Goal: Information Seeking & Learning: Learn about a topic

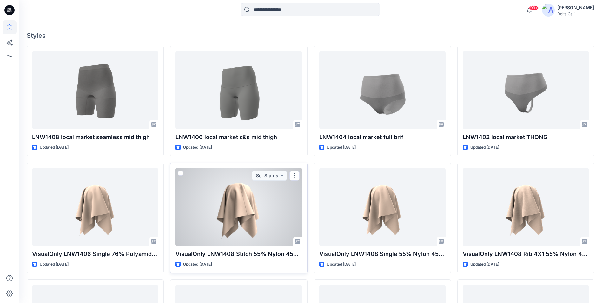
scroll to position [159, 0]
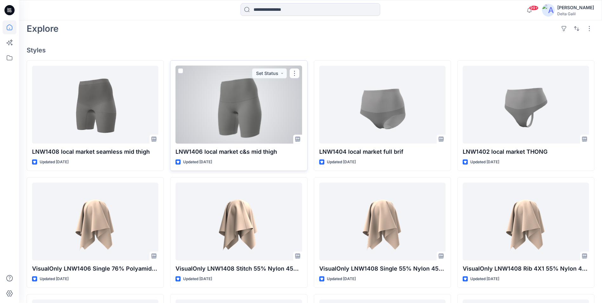
click at [224, 119] on div at bounding box center [239, 105] width 126 height 78
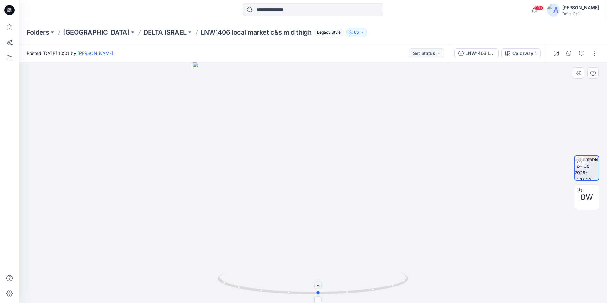
drag, startPoint x: 310, startPoint y: 293, endPoint x: 316, endPoint y: 286, distance: 8.8
click at [316, 286] on icon at bounding box center [314, 284] width 192 height 24
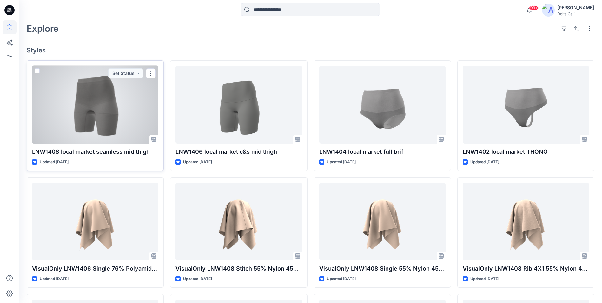
click at [102, 115] on div at bounding box center [95, 105] width 126 height 78
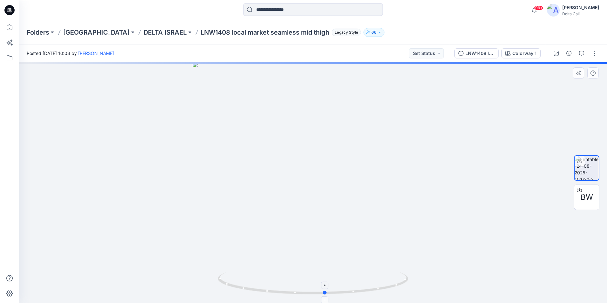
drag, startPoint x: 314, startPoint y: 299, endPoint x: 336, endPoint y: 292, distance: 22.8
click at [336, 292] on icon at bounding box center [314, 284] width 192 height 24
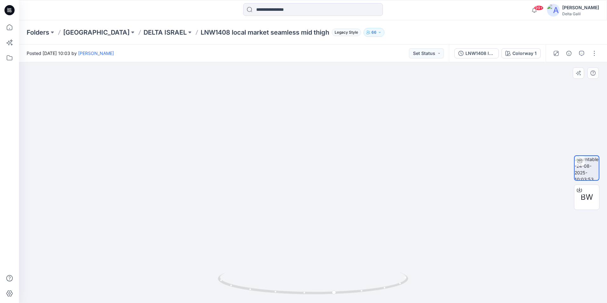
drag, startPoint x: 351, startPoint y: 124, endPoint x: 347, endPoint y: 249, distance: 125.2
click at [347, 249] on img at bounding box center [308, 147] width 619 height 311
click at [10, 14] on icon at bounding box center [9, 10] width 10 height 10
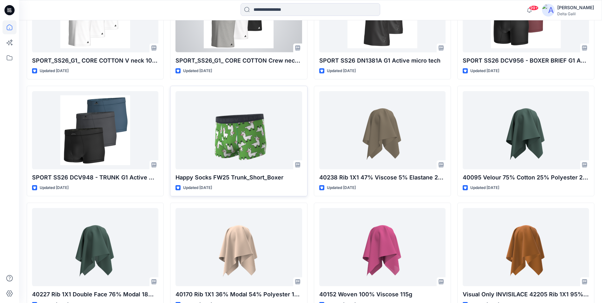
scroll to position [2360, 0]
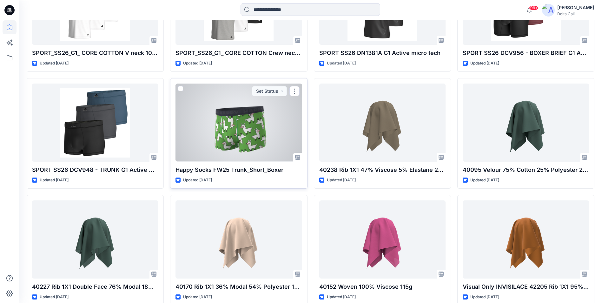
click at [236, 138] on div at bounding box center [239, 122] width 126 height 78
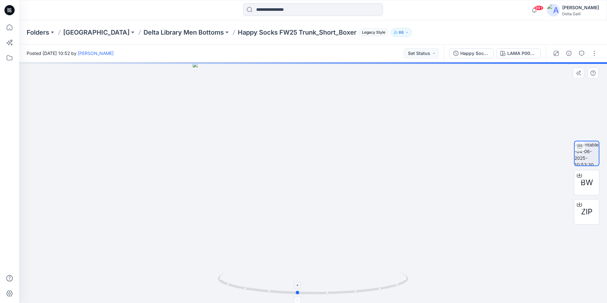
drag, startPoint x: 315, startPoint y: 292, endPoint x: 343, endPoint y: 284, distance: 29.2
click at [343, 284] on icon at bounding box center [314, 284] width 192 height 24
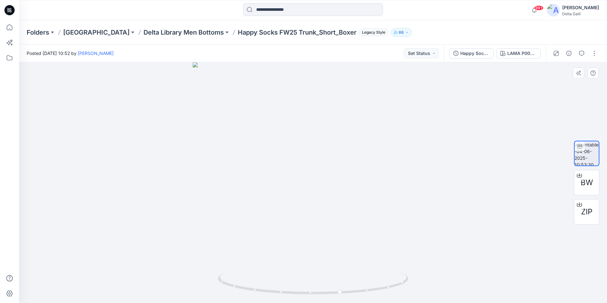
click at [173, 99] on div at bounding box center [313, 182] width 588 height 241
click at [11, 13] on icon at bounding box center [9, 10] width 10 height 10
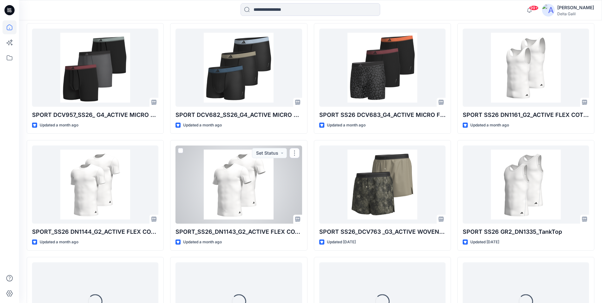
scroll to position [1904, 0]
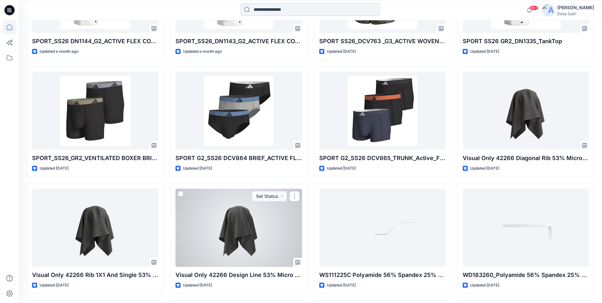
click at [269, 12] on input at bounding box center [311, 9] width 140 height 13
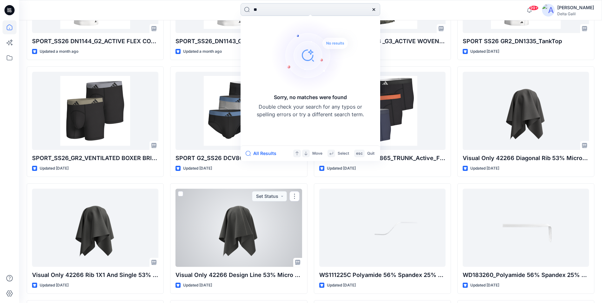
type input "*"
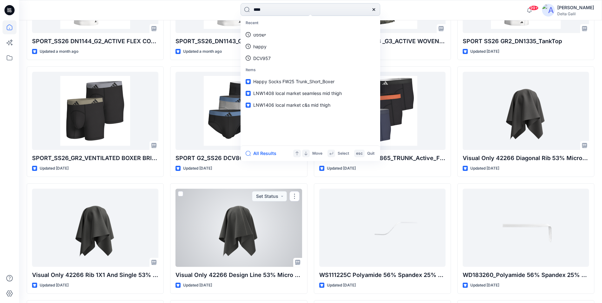
type input "*****"
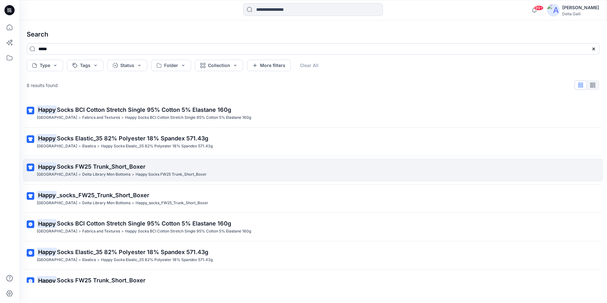
click at [115, 168] on span "Socks FW25 Trunk_Short_Boxer" at bounding box center [101, 166] width 89 height 7
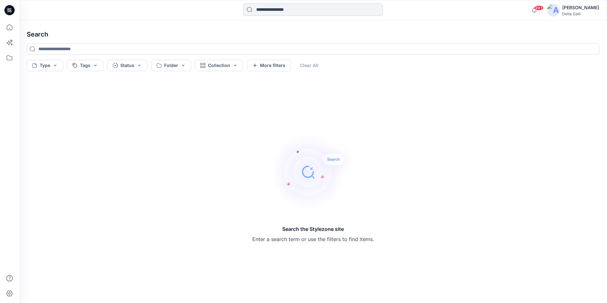
click at [266, 14] on input at bounding box center [313, 9] width 140 height 13
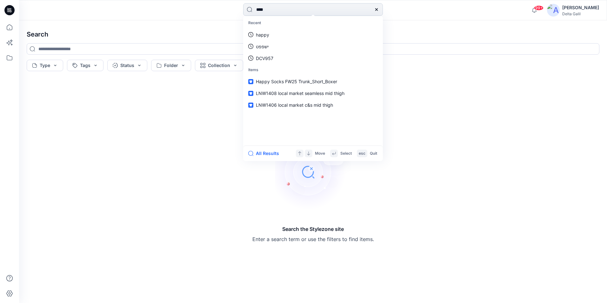
type input "*****"
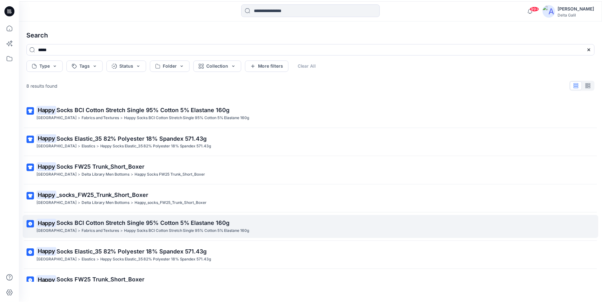
scroll to position [44, 0]
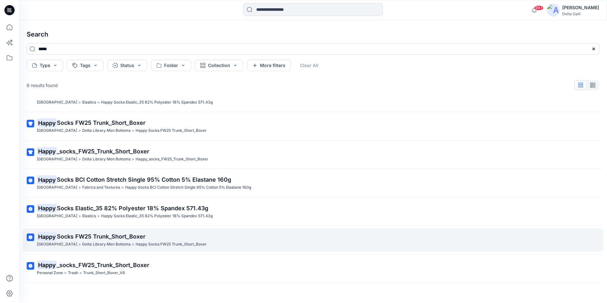
click at [145, 235] on span "Socks FW25 Trunk_Short_Boxer" at bounding box center [101, 236] width 89 height 7
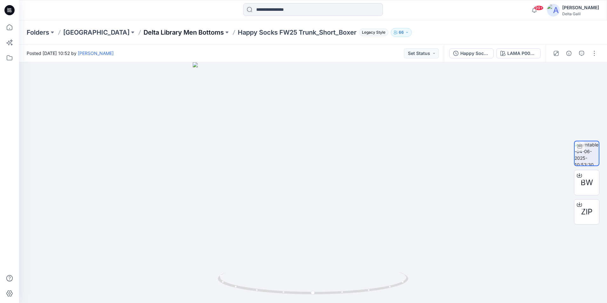
click at [179, 33] on p "Delta Library Men Bottoms" at bounding box center [183, 32] width 80 height 9
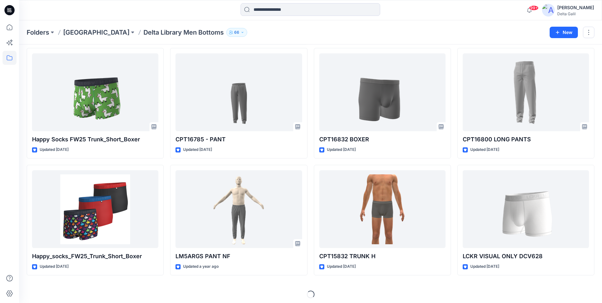
scroll to position [143, 0]
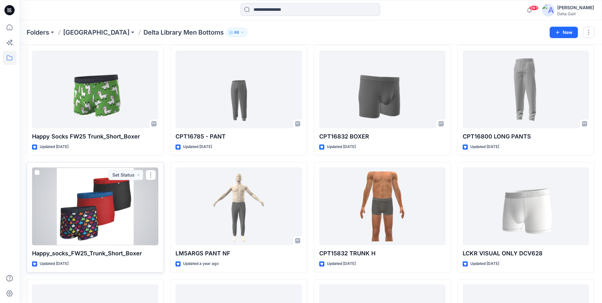
click at [123, 202] on div at bounding box center [95, 206] width 126 height 78
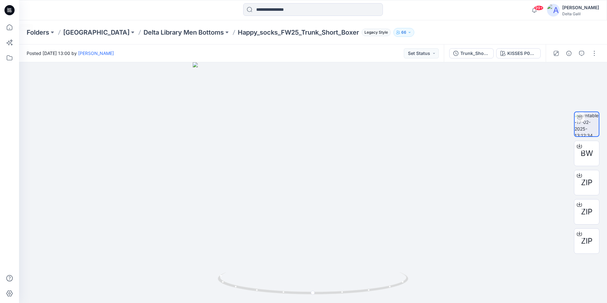
click at [4, 9] on icon at bounding box center [9, 10] width 10 height 20
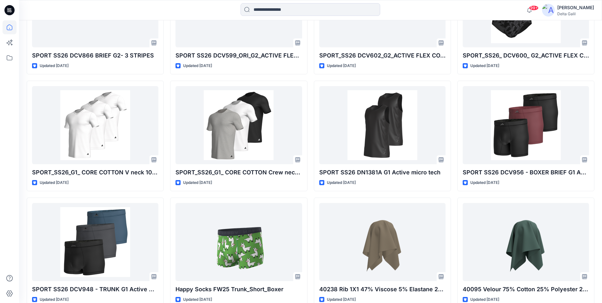
scroll to position [2358, 0]
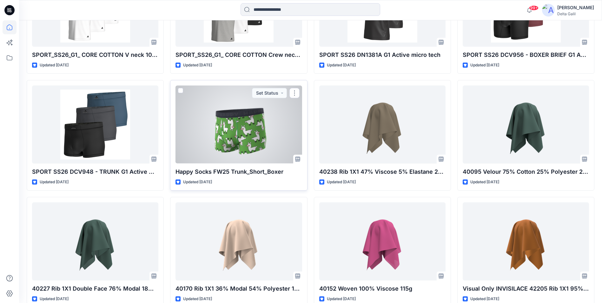
click at [263, 132] on div at bounding box center [239, 124] width 126 height 78
